Goal: Task Accomplishment & Management: Manage account settings

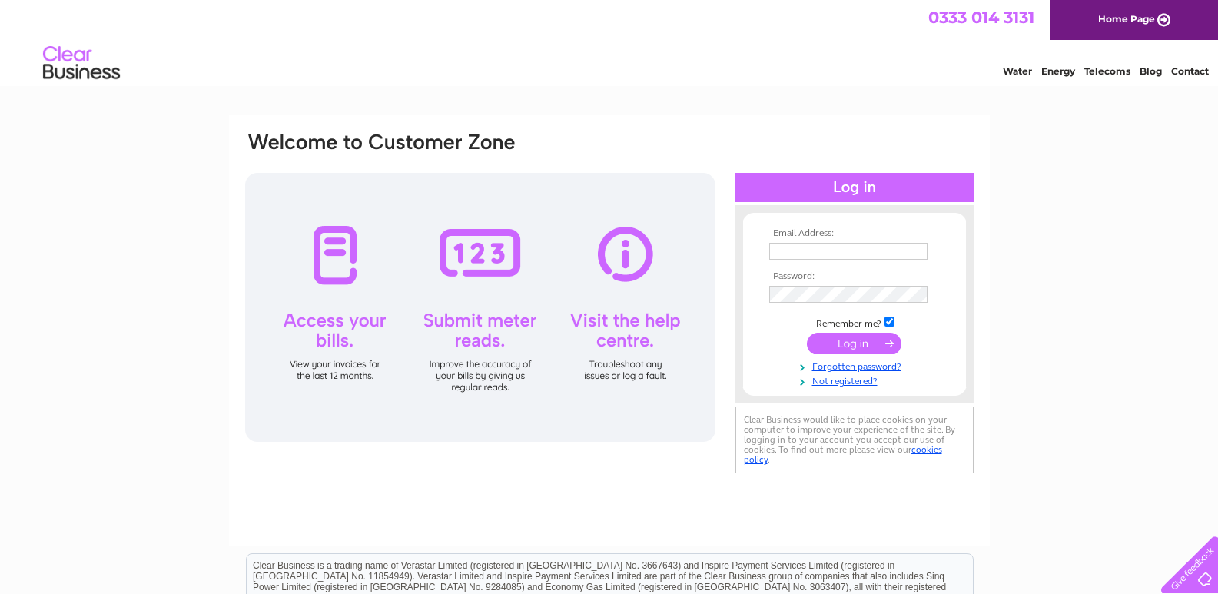
click at [775, 254] on input "text" at bounding box center [848, 251] width 158 height 17
type input "[PERSON_NAME][EMAIL_ADDRESS][DOMAIN_NAME]"
click at [856, 346] on input "submit" at bounding box center [854, 344] width 94 height 22
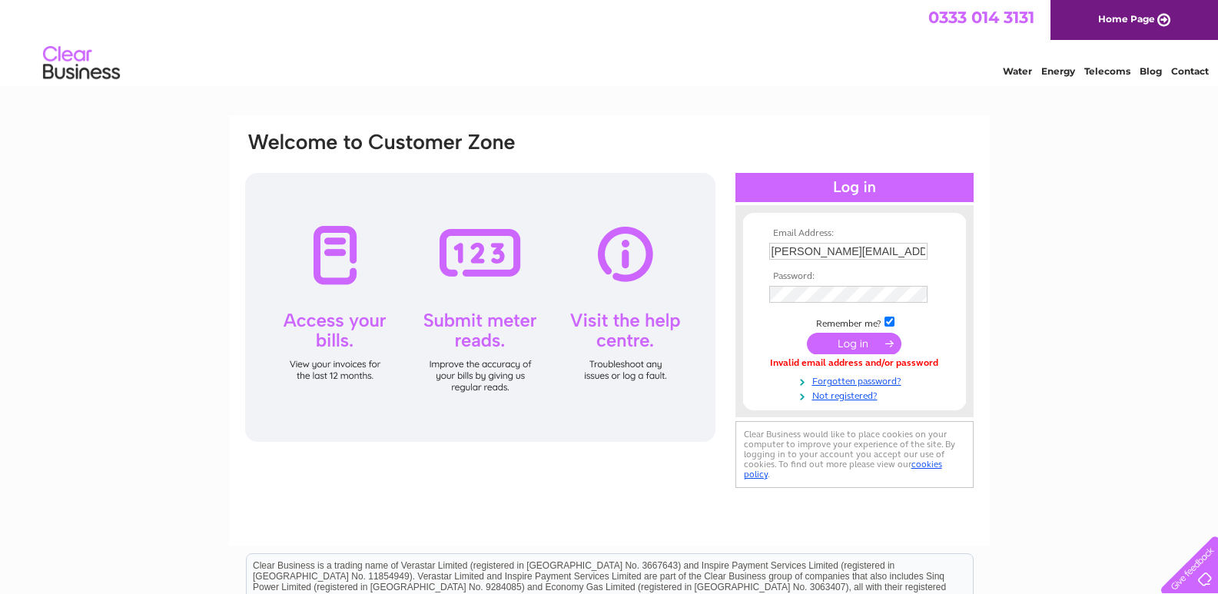
click at [828, 283] on td at bounding box center [854, 294] width 178 height 25
click at [861, 346] on input "submit" at bounding box center [854, 345] width 94 height 22
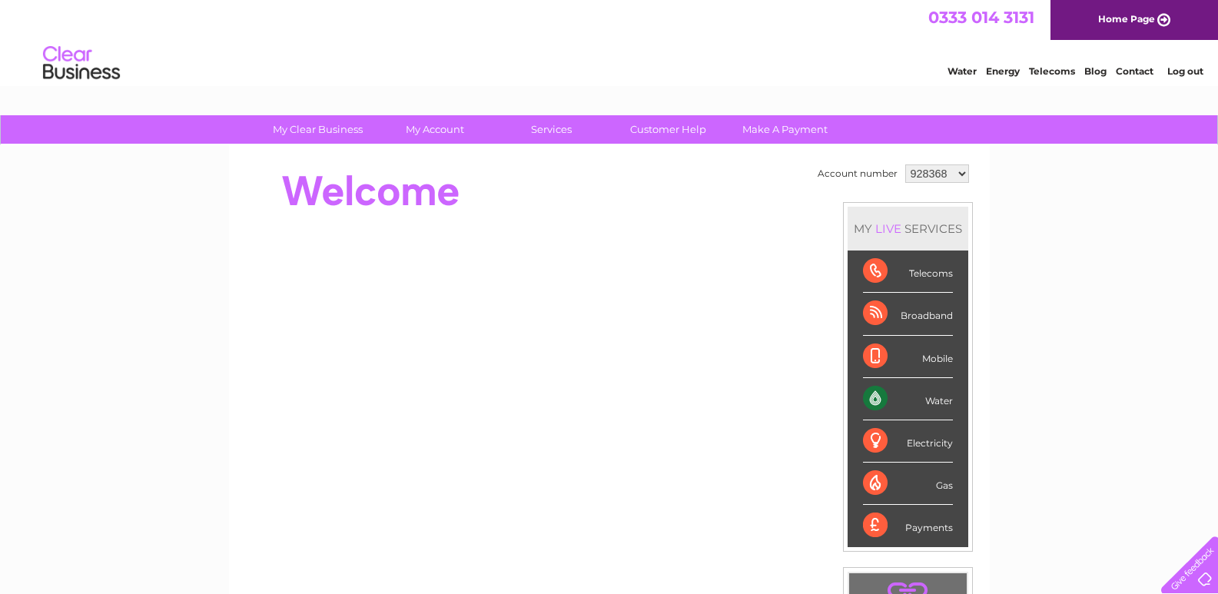
click at [874, 389] on div "Water" at bounding box center [908, 399] width 90 height 42
click at [924, 396] on div "Water" at bounding box center [908, 399] width 90 height 42
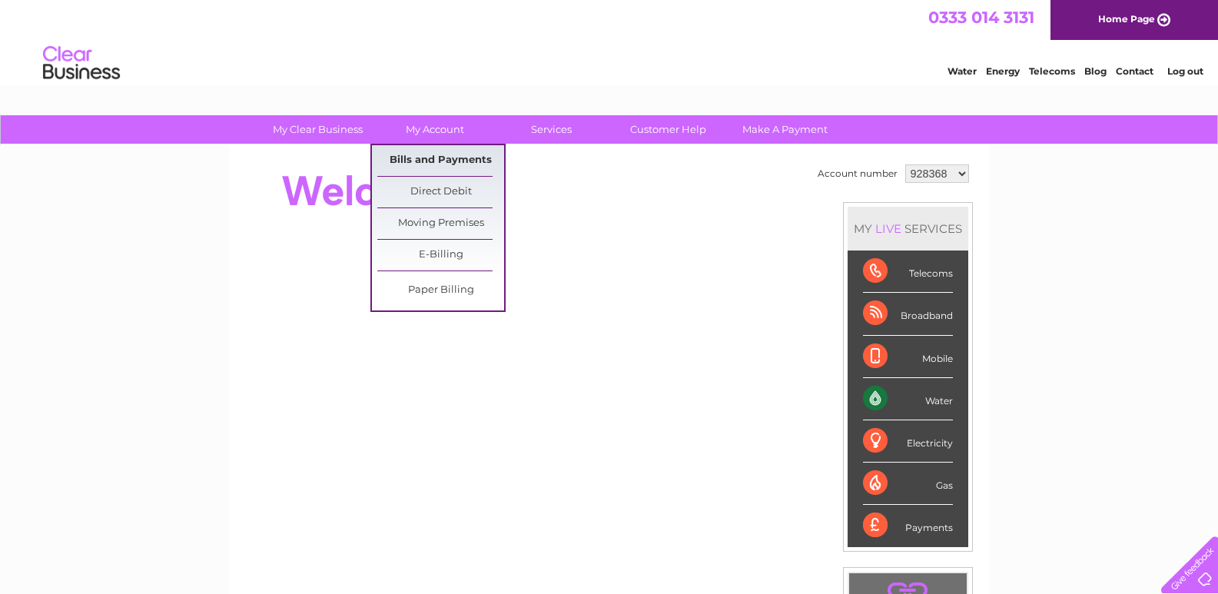
click at [437, 160] on link "Bills and Payments" at bounding box center [440, 160] width 127 height 31
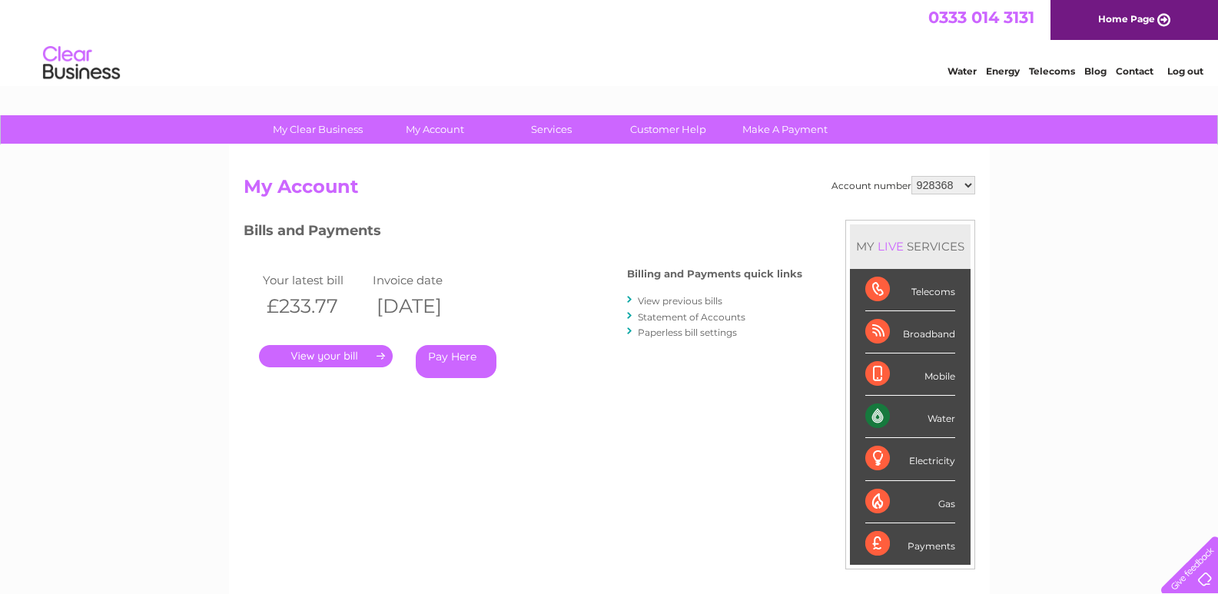
click at [357, 361] on link "." at bounding box center [326, 356] width 134 height 22
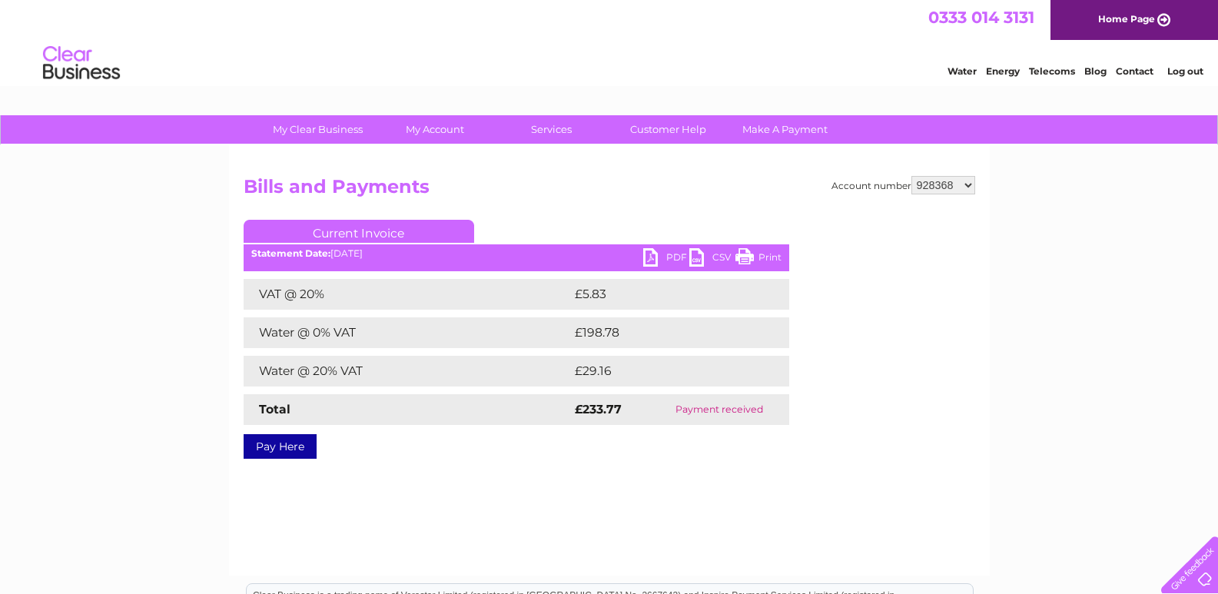
click at [649, 256] on link "PDF" at bounding box center [666, 259] width 46 height 22
